Goal: Find contact information: Find contact information

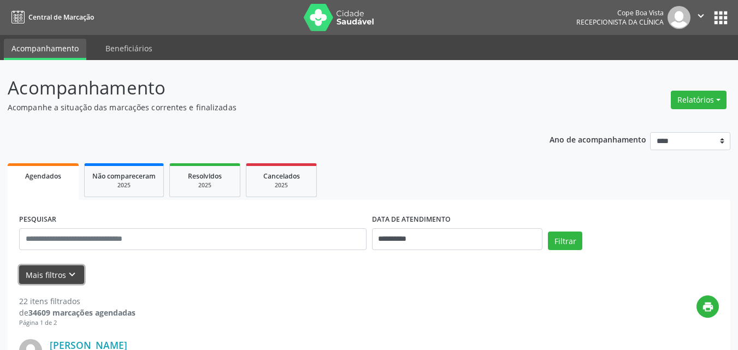
click at [66, 275] on button "Mais filtros keyboard_arrow_down" at bounding box center [51, 275] width 65 height 19
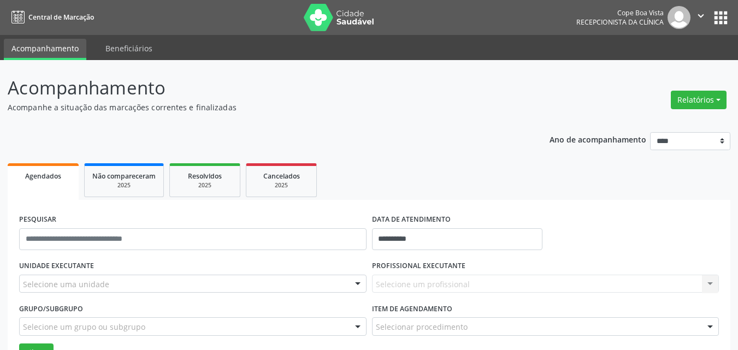
scroll to position [109, 0]
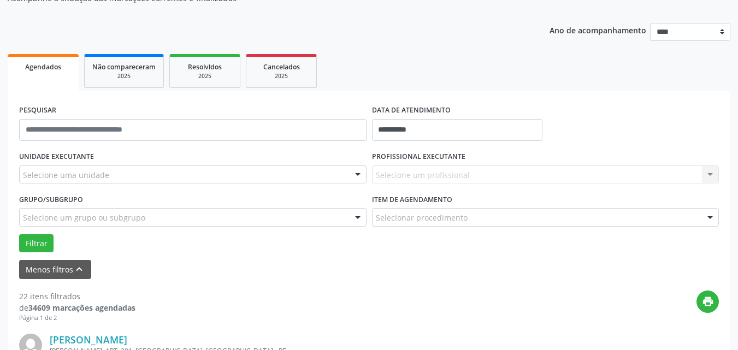
click at [219, 173] on div "Selecione uma unidade" at bounding box center [193, 175] width 348 height 19
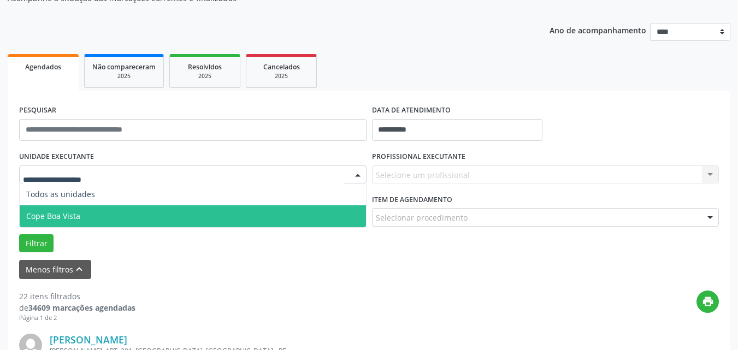
click at [108, 212] on span "Cope Boa Vista" at bounding box center [193, 217] width 347 height 22
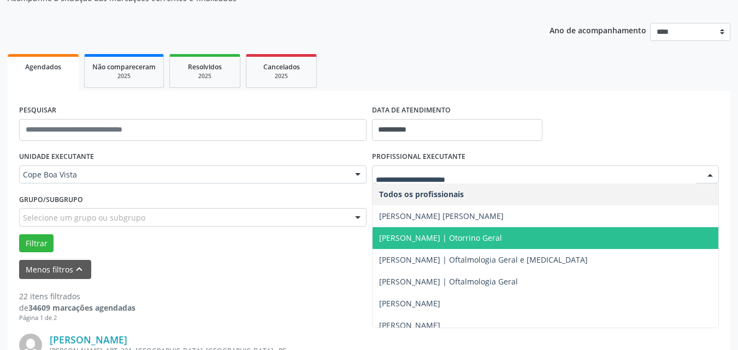
click at [443, 236] on span "[PERSON_NAME] | Otorrino Geral" at bounding box center [440, 238] width 123 height 10
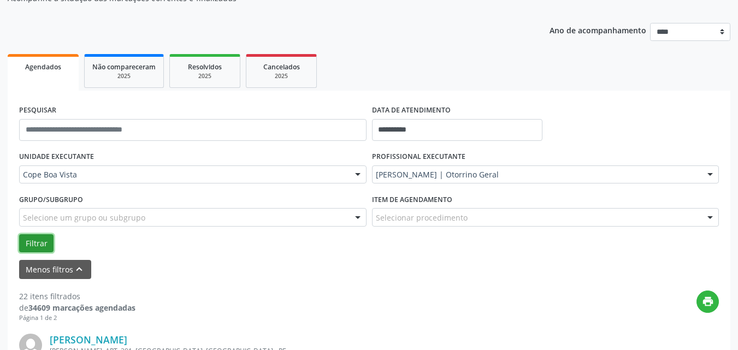
click at [39, 241] on button "Filtrar" at bounding box center [36, 244] width 34 height 19
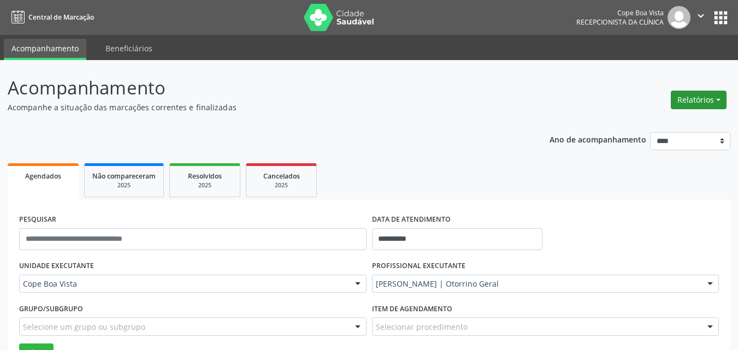
click at [696, 99] on button "Relatórios" at bounding box center [699, 100] width 56 height 19
click at [663, 128] on link "Agendamentos" at bounding box center [668, 123] width 118 height 15
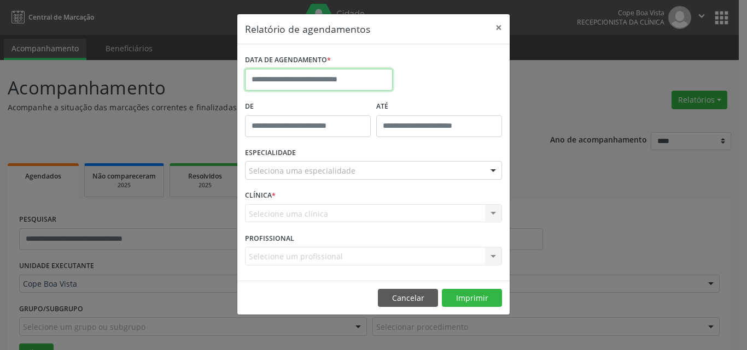
click at [351, 83] on input "text" at bounding box center [319, 80] width 148 height 22
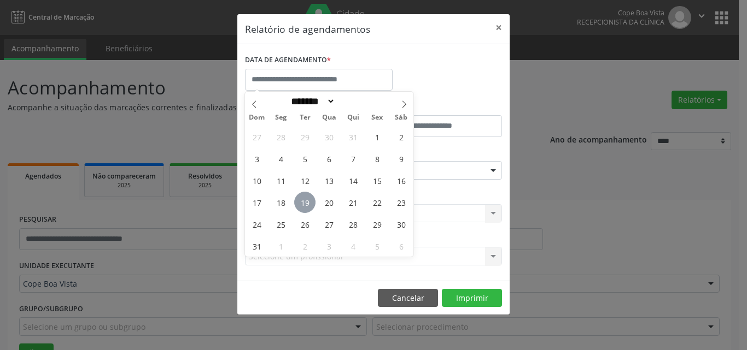
click at [308, 197] on span "19" at bounding box center [304, 202] width 21 height 21
type input "**********"
click at [308, 197] on span "19" at bounding box center [304, 202] width 21 height 21
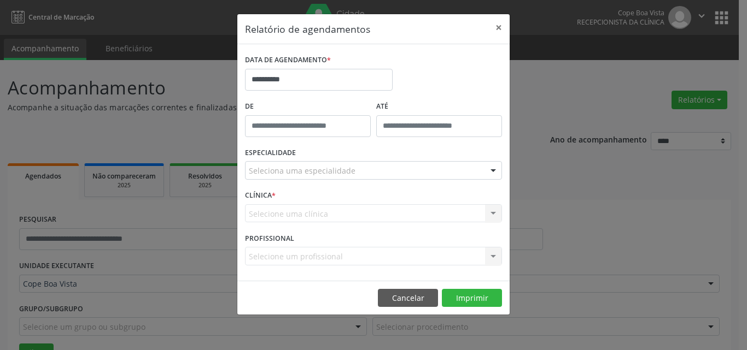
click at [392, 181] on div "ESPECIALIDADE Seleciona uma especialidade Todas as especialidades Alergologia A…" at bounding box center [373, 166] width 262 height 43
click at [391, 179] on div "ESPECIALIDADE Seleciona uma especialidade Todas as especialidades Alergologia A…" at bounding box center [373, 166] width 262 height 43
click at [391, 177] on div "Seleciona uma especialidade" at bounding box center [373, 170] width 257 height 19
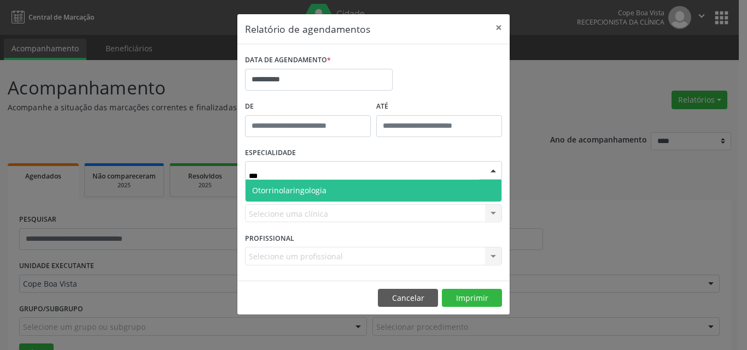
click at [380, 185] on span "Otorrinolaringologia" at bounding box center [373, 191] width 256 height 22
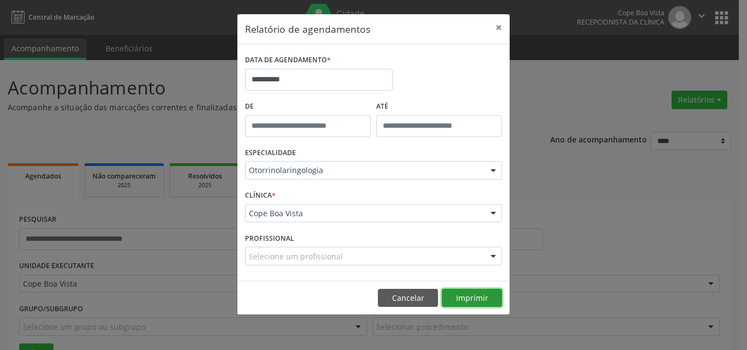
click at [470, 303] on button "Imprimir" at bounding box center [472, 298] width 60 height 19
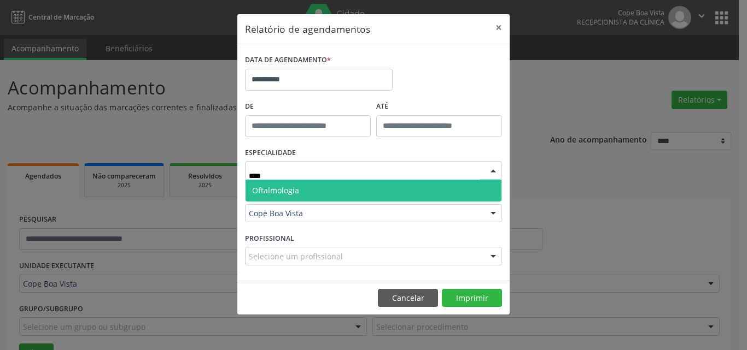
type input "*****"
click at [295, 184] on span "Oftalmologia" at bounding box center [373, 191] width 256 height 22
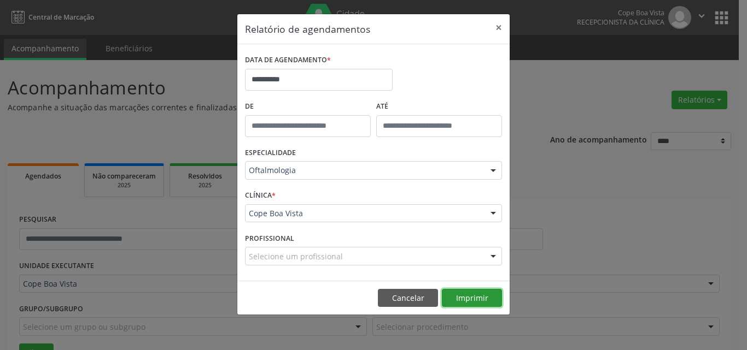
click at [476, 292] on button "Imprimir" at bounding box center [472, 298] width 60 height 19
click at [396, 301] on button "Cancelar" at bounding box center [408, 298] width 60 height 19
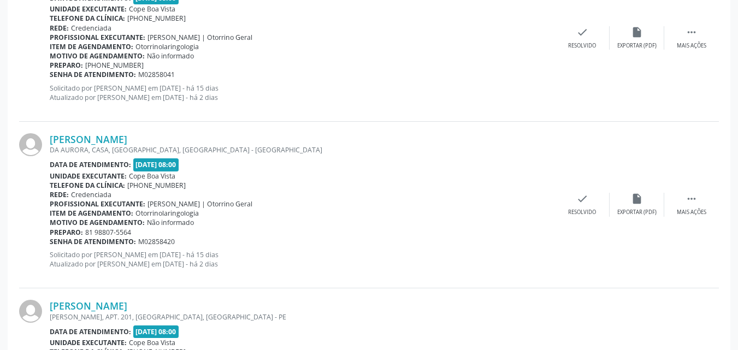
scroll to position [1531, 0]
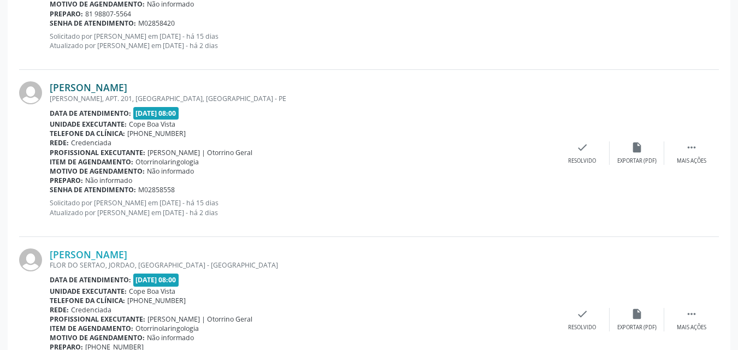
click at [98, 90] on link "[PERSON_NAME]" at bounding box center [89, 87] width 78 height 12
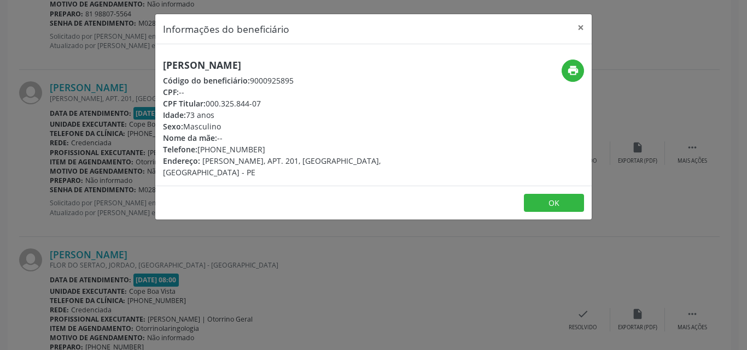
click at [226, 73] on div "[PERSON_NAME] Código do beneficiário: 9000925895 CPF: -- CPF Titular: 000.325.8…" at bounding box center [300, 119] width 275 height 119
click at [224, 67] on h5 "[PERSON_NAME]" at bounding box center [300, 65] width 275 height 11
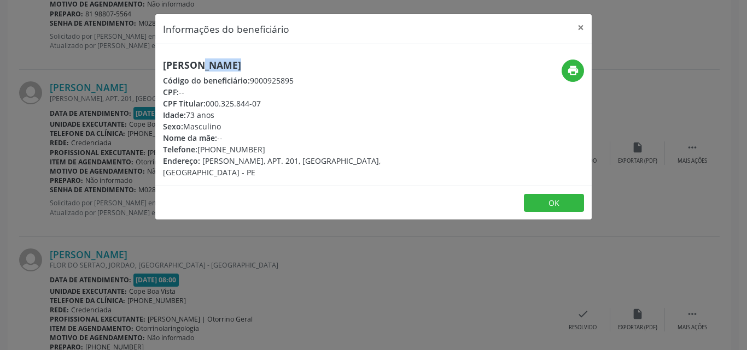
click at [224, 67] on h5 "[PERSON_NAME]" at bounding box center [300, 65] width 275 height 11
drag, startPoint x: 208, startPoint y: 104, endPoint x: 262, endPoint y: 101, distance: 54.7
click at [262, 101] on div "CPF Titular: 000.325.844-07" at bounding box center [300, 103] width 275 height 11
copy div "000.325.844-07"
click at [261, 224] on div "Informações do beneficiário × [PERSON_NAME] Código do beneficiário: 9000925895 …" at bounding box center [373, 175] width 747 height 350
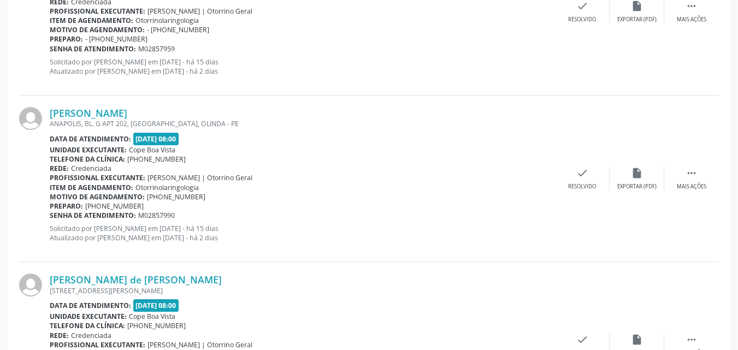
scroll to position [949, 0]
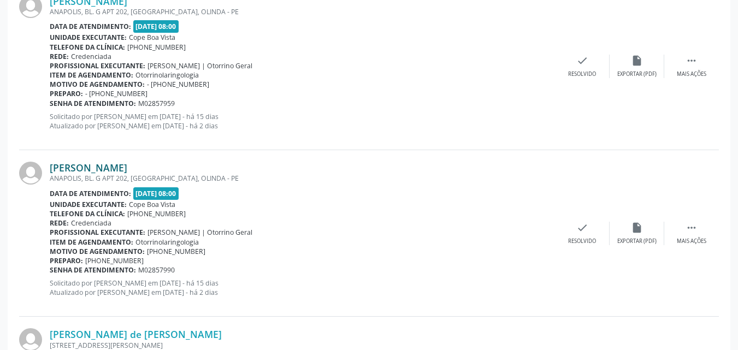
click at [102, 163] on link "[PERSON_NAME]" at bounding box center [89, 168] width 78 height 12
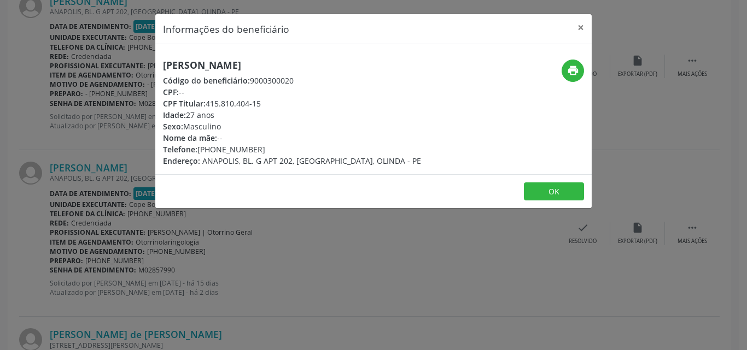
drag, startPoint x: 209, startPoint y: 104, endPoint x: 262, endPoint y: 105, distance: 53.0
click at [262, 105] on div "CPF Titular: 415.810.404-15" at bounding box center [292, 103] width 258 height 11
copy div "415.810.404-15"
drag, startPoint x: 107, startPoint y: 275, endPoint x: 113, endPoint y: 264, distance: 13.0
click at [110, 273] on div "Informações do beneficiário × [PERSON_NAME] Código do beneficiário: 9000300020 …" at bounding box center [373, 175] width 747 height 350
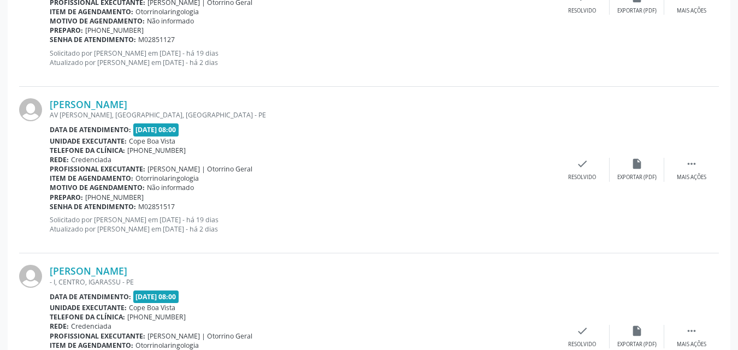
scroll to position [458, 0]
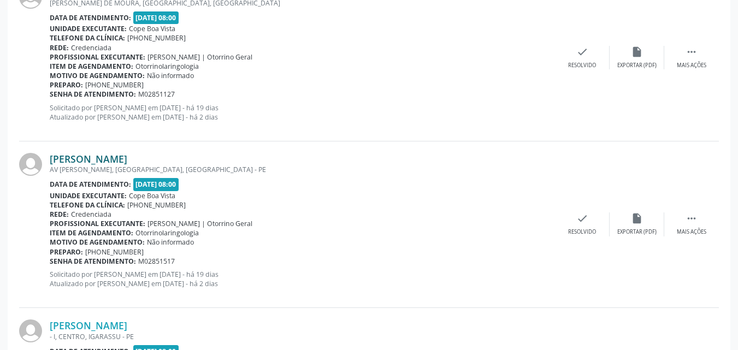
click at [104, 161] on link "[PERSON_NAME]" at bounding box center [89, 159] width 78 height 12
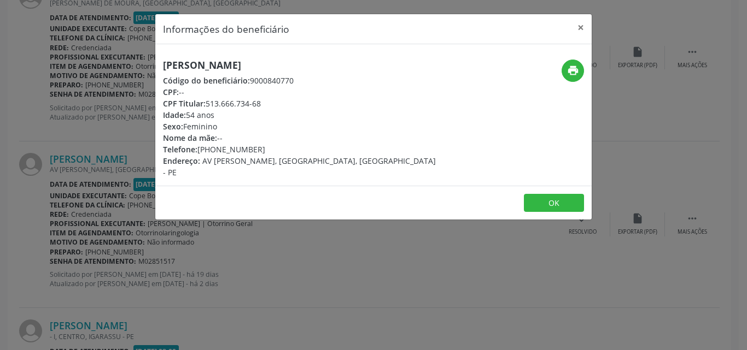
drag, startPoint x: 209, startPoint y: 104, endPoint x: 263, endPoint y: 104, distance: 54.1
click at [263, 104] on div "CPF Titular: 513.666.734-68" at bounding box center [300, 103] width 275 height 11
copy div "513.666.734-68"
click at [148, 191] on div "Informações do beneficiário × [PERSON_NAME] Código do beneficiário: 9000840770 …" at bounding box center [373, 175] width 747 height 350
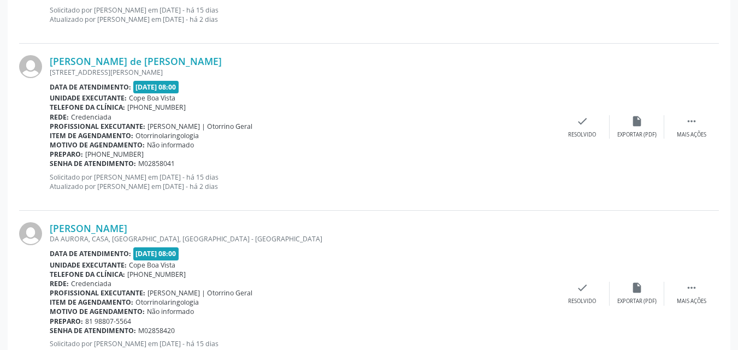
scroll to position [1277, 0]
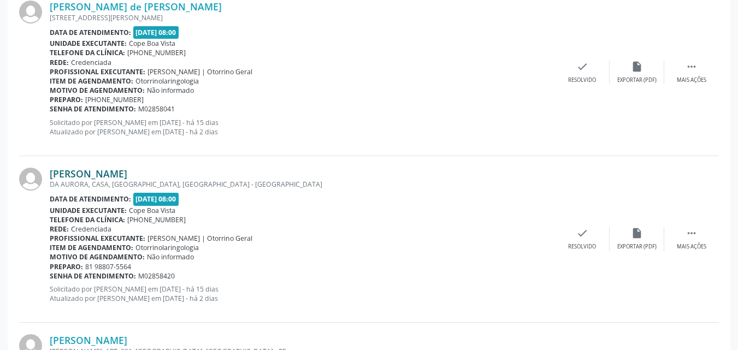
click at [107, 175] on link "[PERSON_NAME]" at bounding box center [89, 174] width 78 height 12
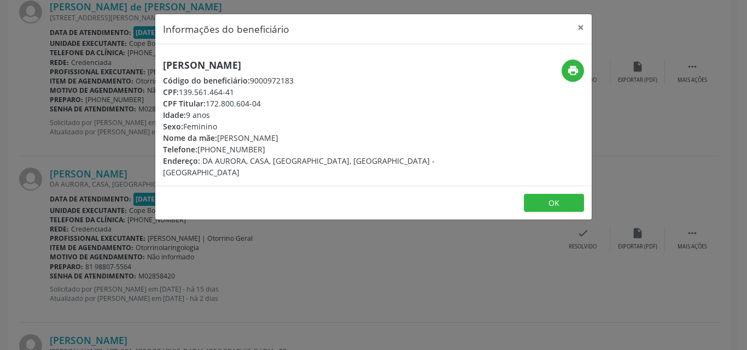
click at [202, 72] on div "[PERSON_NAME] Código do beneficiário: 9000972183 CPF: 139.561.464-41 CPF Titula…" at bounding box center [300, 119] width 275 height 119
click at [203, 71] on h5 "[PERSON_NAME]" at bounding box center [300, 65] width 275 height 11
copy div "[PERSON_NAME]"
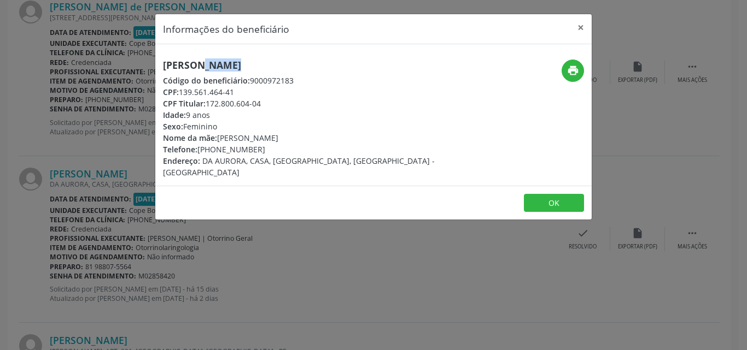
copy div "81) 98528-8909"
drag, startPoint x: 202, startPoint y: 151, endPoint x: 269, endPoint y: 148, distance: 66.7
click at [269, 148] on div "Telefone: [PHONE_NUMBER]" at bounding box center [300, 149] width 275 height 11
click at [549, 196] on button "OK" at bounding box center [554, 203] width 60 height 19
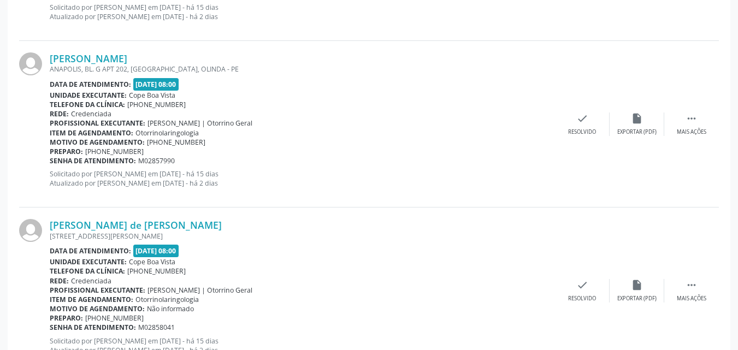
scroll to position [1004, 0]
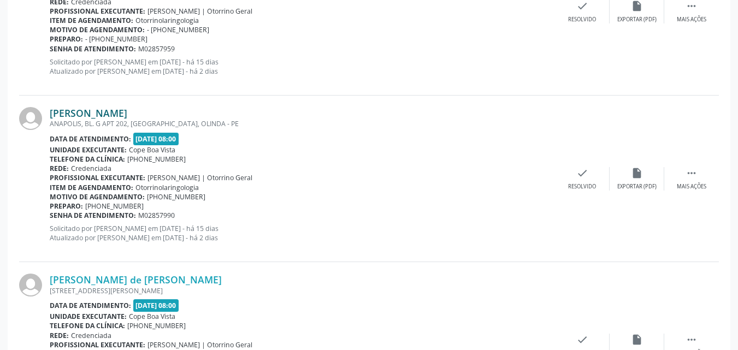
click at [105, 115] on link "[PERSON_NAME]" at bounding box center [89, 113] width 78 height 12
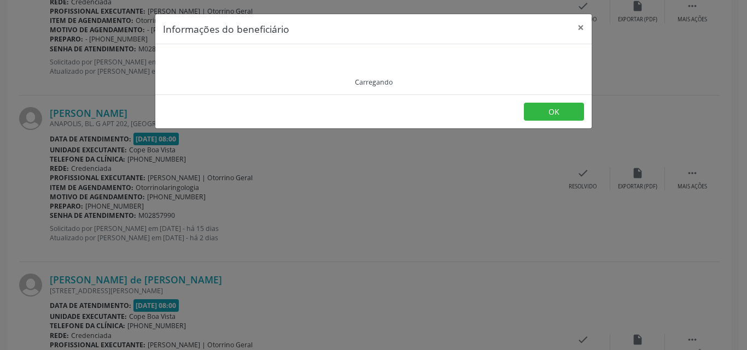
click at [250, 64] on div "Carregando" at bounding box center [373, 69] width 421 height 35
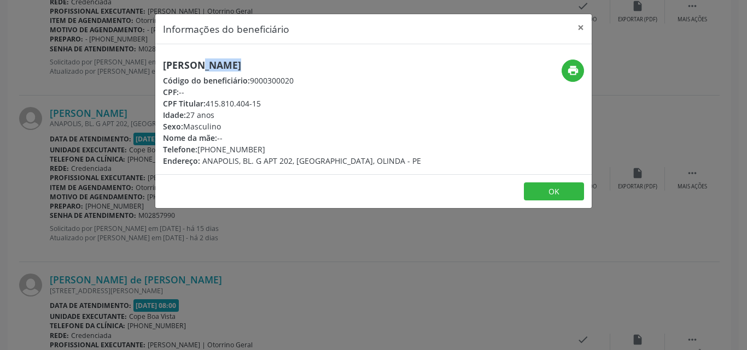
click at [250, 63] on h5 "[PERSON_NAME]" at bounding box center [292, 65] width 258 height 11
drag, startPoint x: 211, startPoint y: 152, endPoint x: 257, endPoint y: 146, distance: 46.8
click at [257, 146] on div "Telefone: [PHONE_NUMBER]" at bounding box center [292, 149] width 258 height 11
click at [189, 191] on footer "OK" at bounding box center [373, 191] width 436 height 34
click at [105, 187] on div "Informações do beneficiário × [PERSON_NAME] Código do beneficiário: 9000300020 …" at bounding box center [373, 175] width 747 height 350
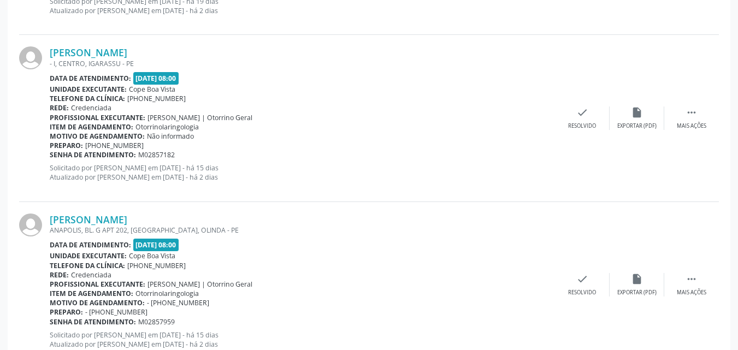
scroll to position [676, 0]
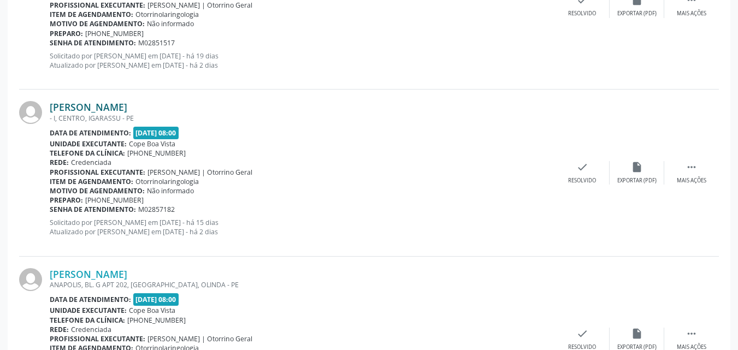
click at [105, 104] on link "[PERSON_NAME]" at bounding box center [89, 107] width 78 height 12
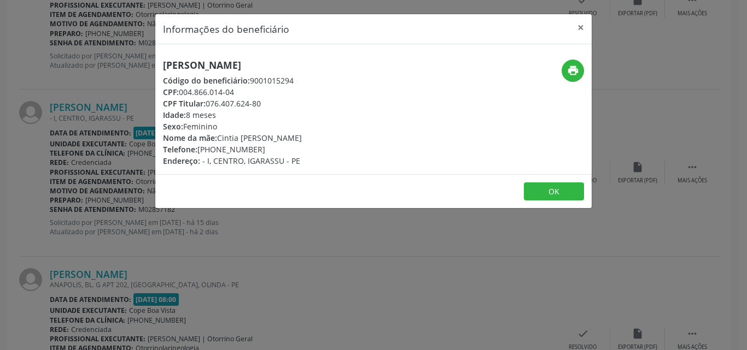
click at [228, 71] on h5 "[PERSON_NAME]" at bounding box center [232, 65] width 139 height 11
copy div "[PERSON_NAME]"
copy div "[PHONE_NUMBER]"
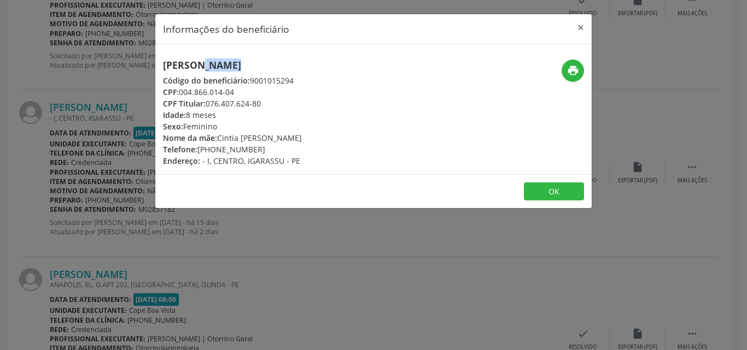
drag, startPoint x: 199, startPoint y: 153, endPoint x: 271, endPoint y: 148, distance: 71.8
click at [270, 149] on div "Telefone: [PHONE_NUMBER]" at bounding box center [232, 149] width 139 height 11
copy div "Cintia [PERSON_NAME]"
drag, startPoint x: 222, startPoint y: 138, endPoint x: 330, endPoint y: 140, distance: 107.7
click at [330, 140] on div "[PERSON_NAME] Código do beneficiário: 9001015294 CPF: 004.866.014-04 CPF Titula…" at bounding box center [300, 113] width 291 height 107
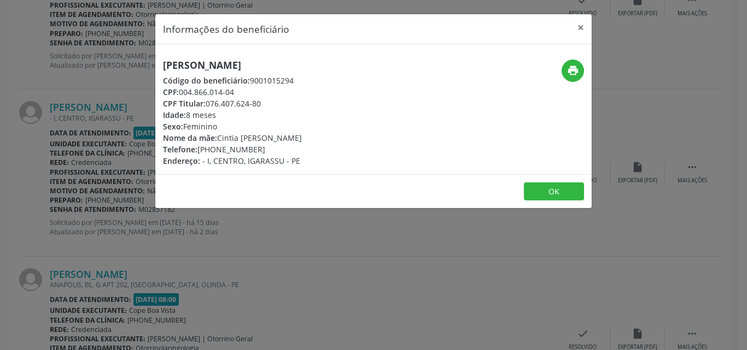
click at [142, 227] on div "Informações do beneficiário × [PERSON_NAME] Código do beneficiário: 9001015294 …" at bounding box center [373, 175] width 747 height 350
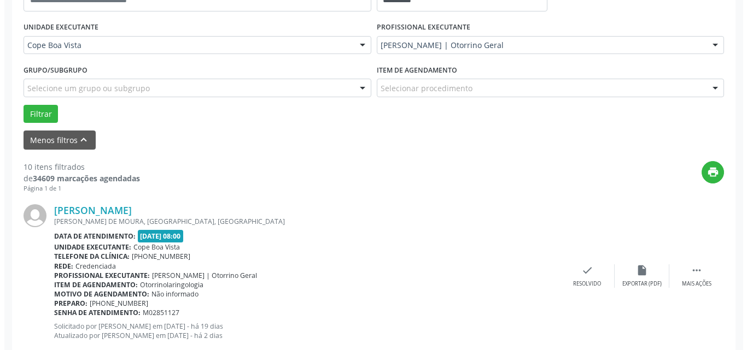
scroll to position [348, 0]
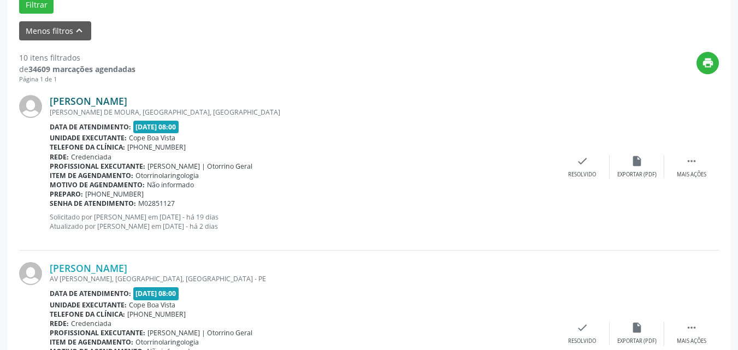
click at [92, 102] on link "[PERSON_NAME]" at bounding box center [89, 101] width 78 height 12
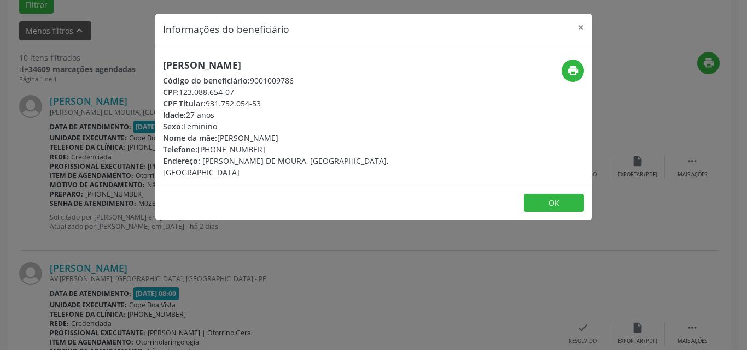
click at [220, 66] on h5 "[PERSON_NAME]" at bounding box center [300, 65] width 275 height 11
copy div "[PERSON_NAME]"
